Goal: Book appointment/travel/reservation

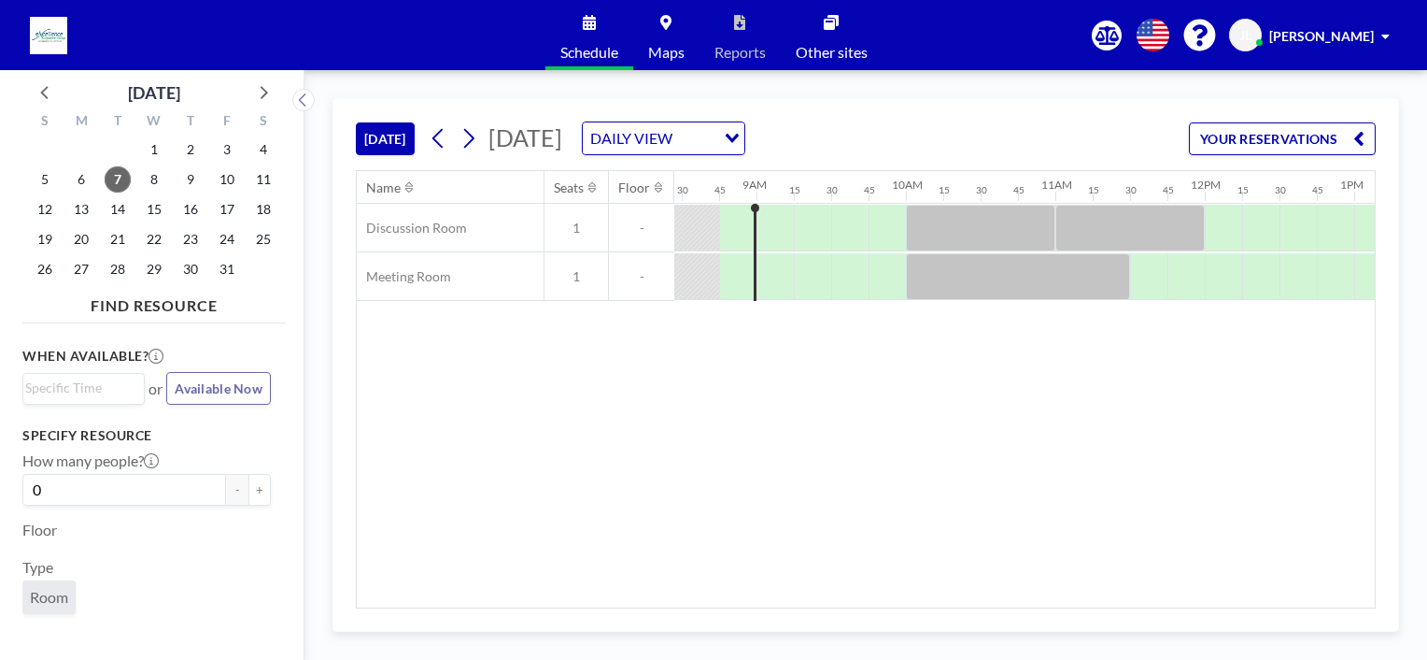
scroll to position [0, 1270]
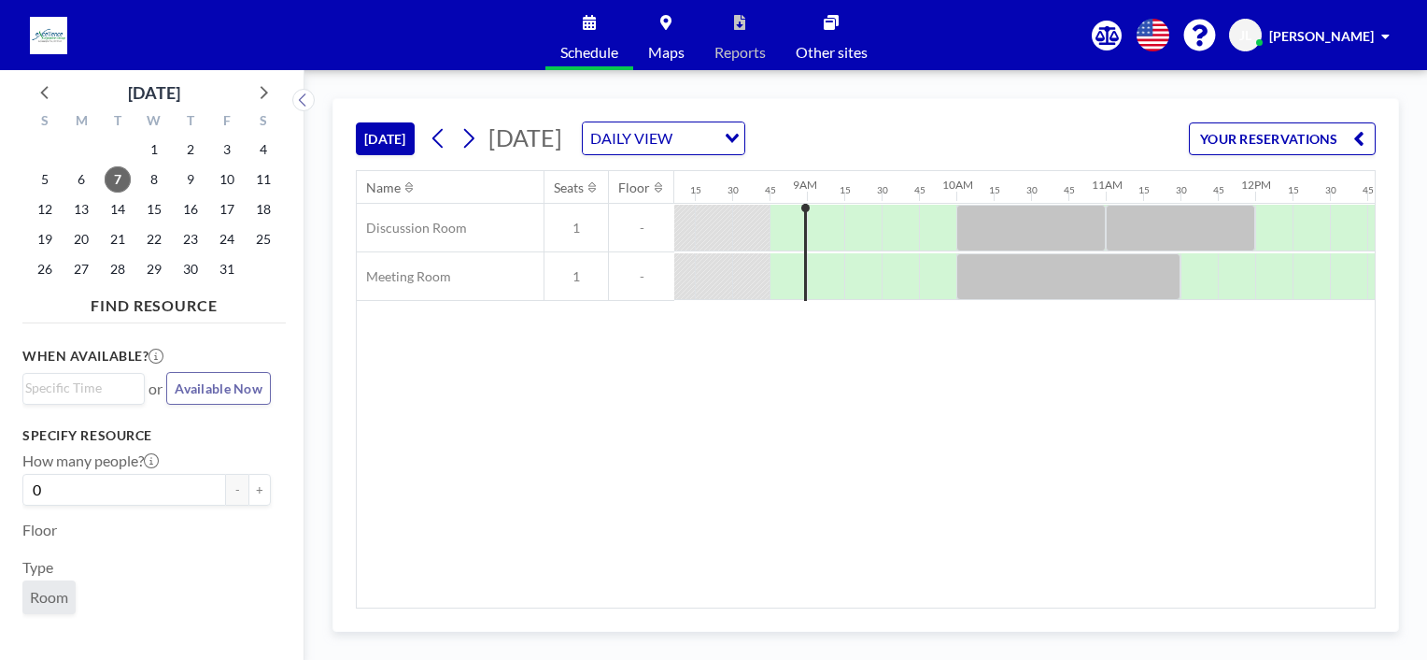
scroll to position [0, 1270]
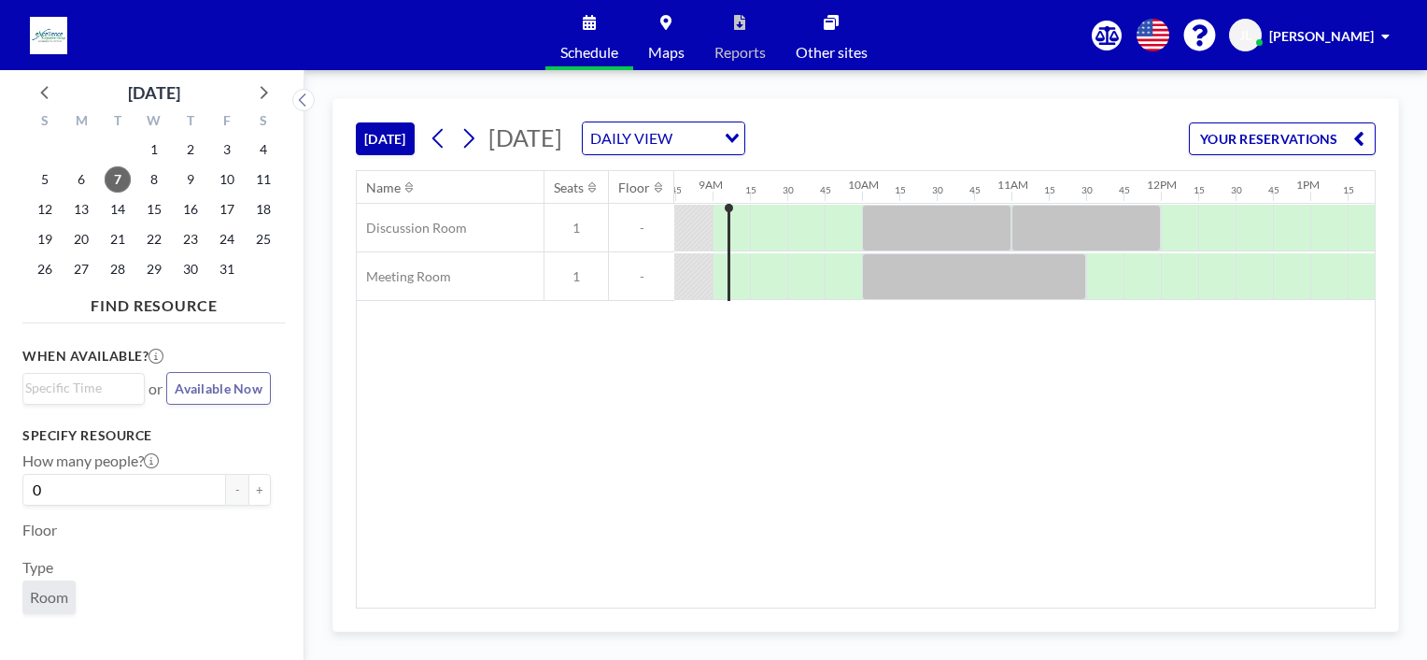
scroll to position [0, 1308]
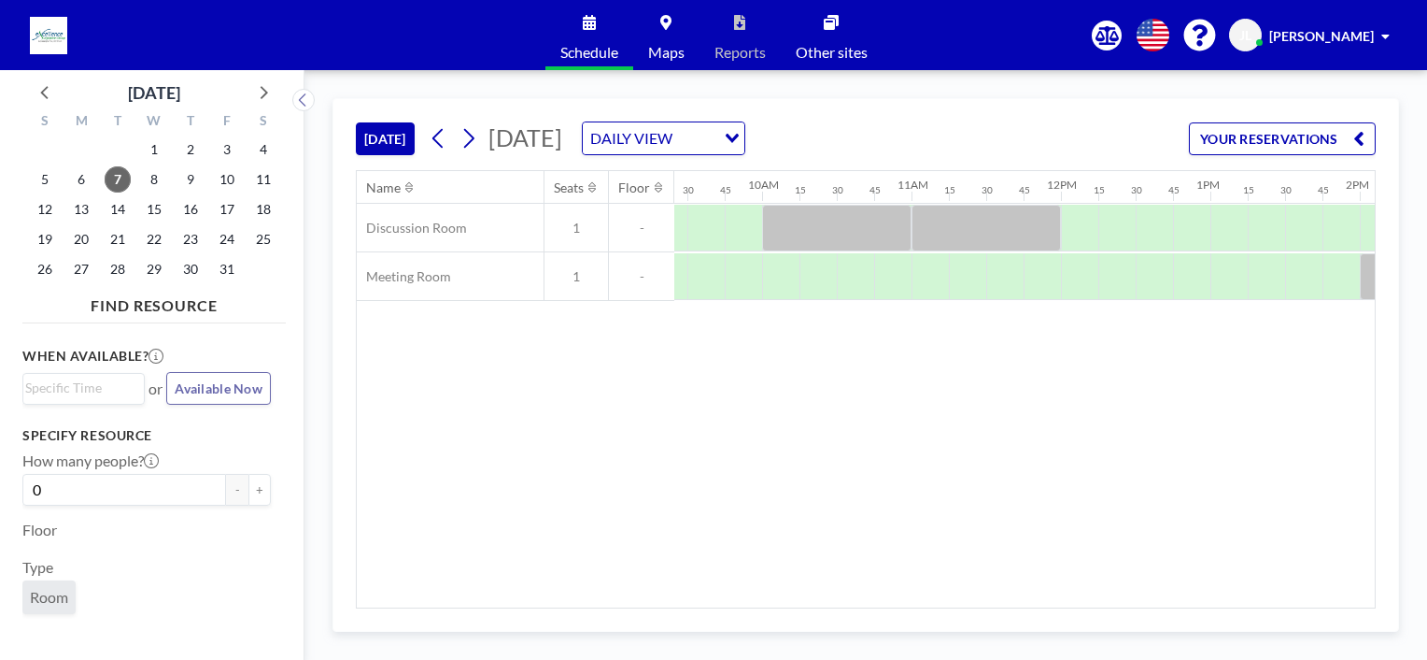
scroll to position [0, 1352]
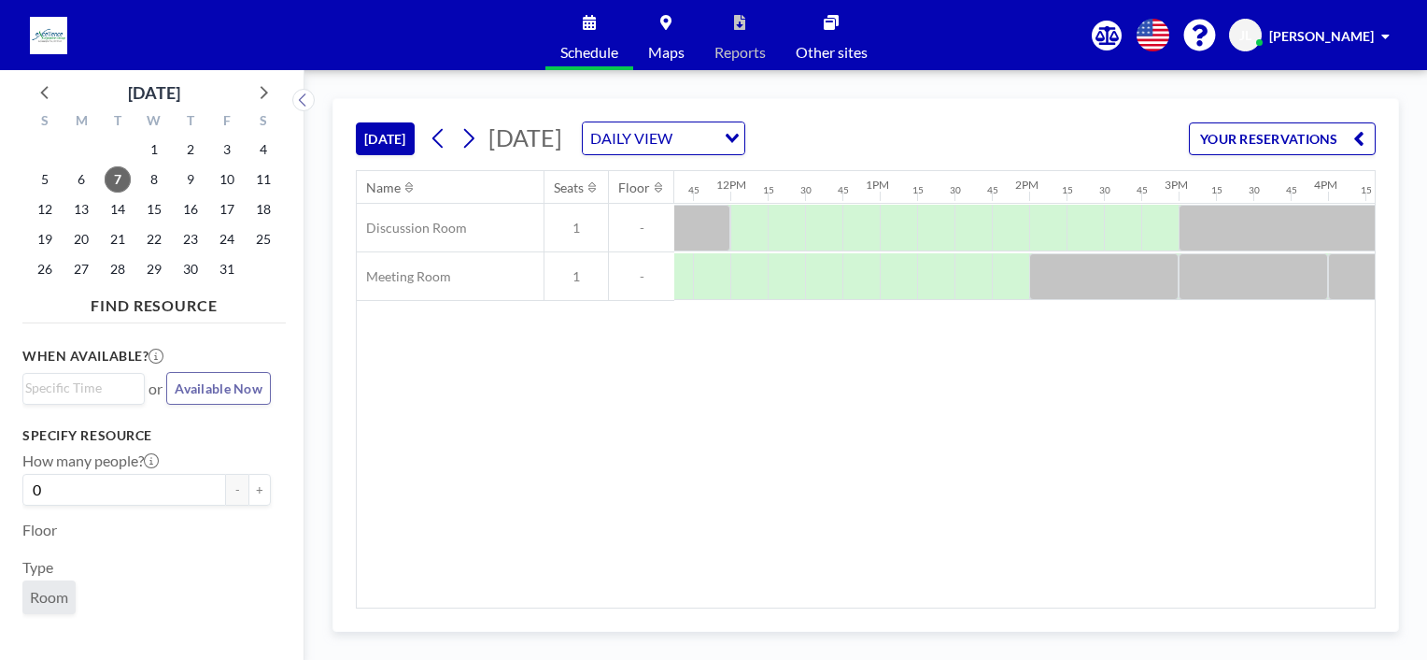
scroll to position [0, 1741]
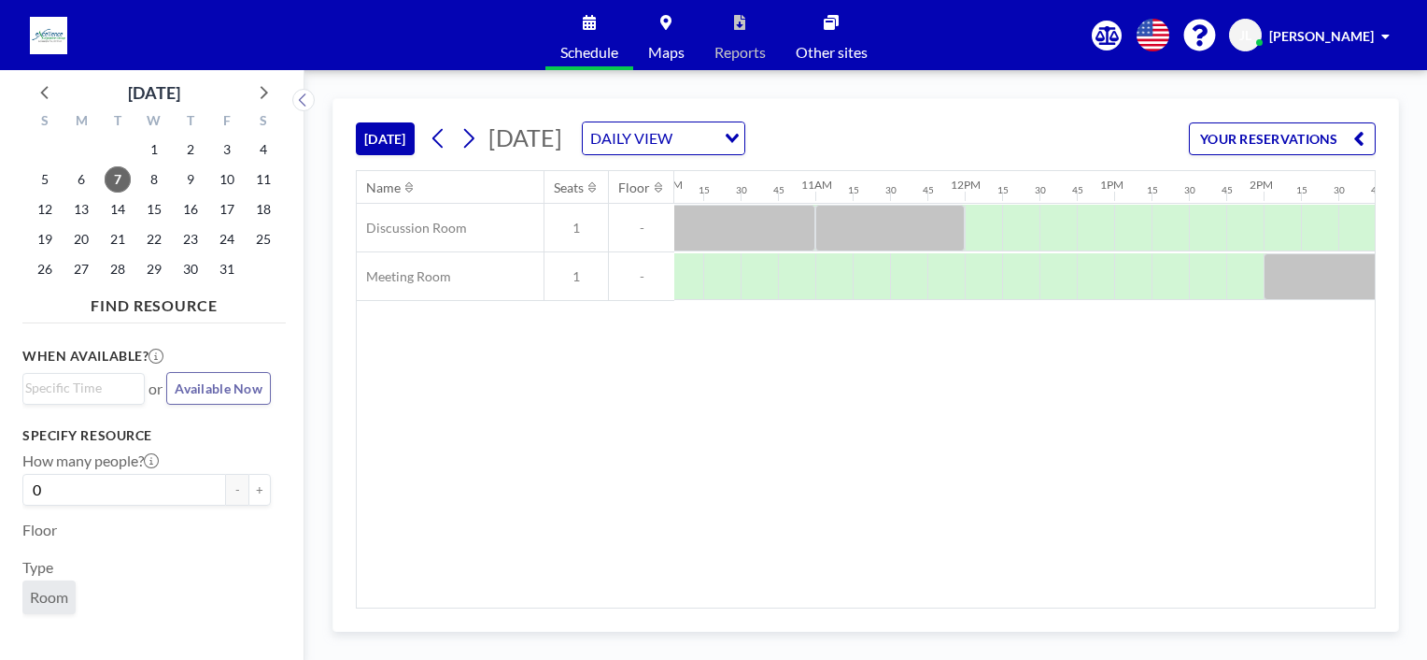
scroll to position [0, 1356]
